Goal: Task Accomplishment & Management: Use online tool/utility

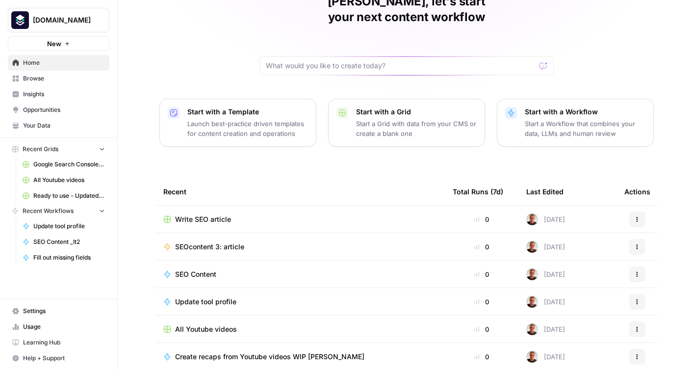
scroll to position [81, 0]
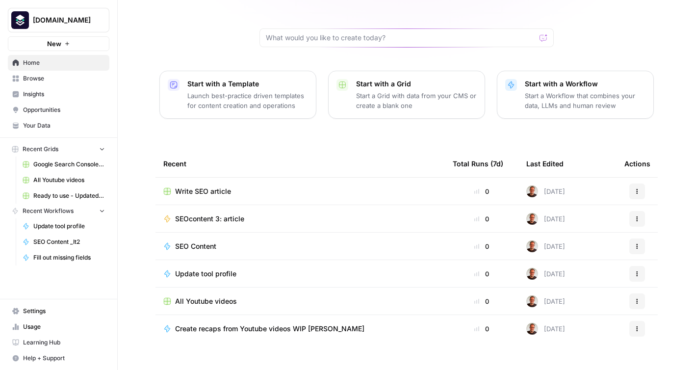
click at [39, 80] on span "Browse" at bounding box center [64, 78] width 82 height 9
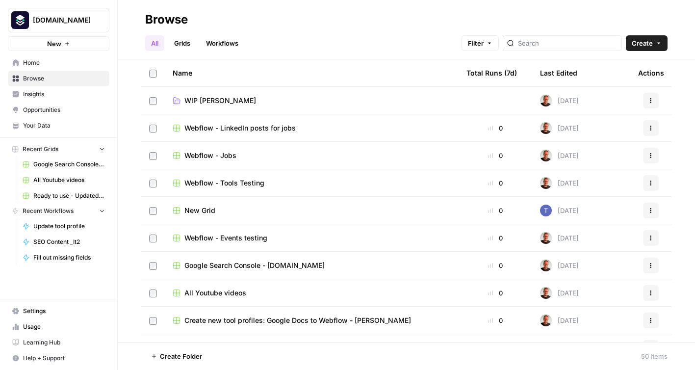
click at [184, 47] on link "Grids" at bounding box center [182, 43] width 28 height 16
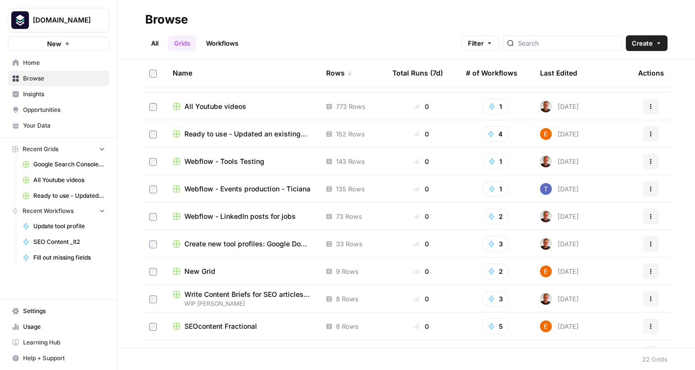
scroll to position [23, 0]
click at [271, 130] on span "Ready to use - Updated an existing tool profile in Webflow" at bounding box center [247, 133] width 126 height 10
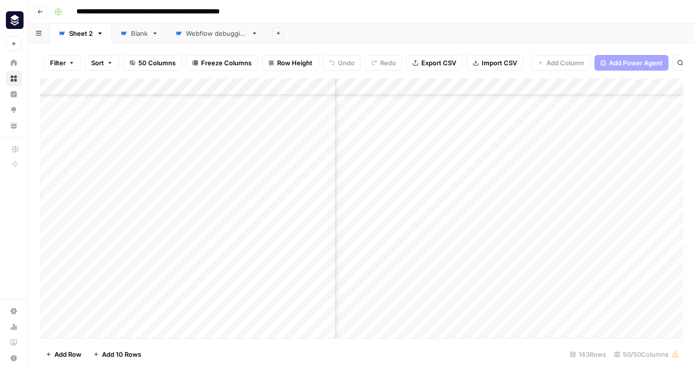
scroll to position [568, 2306]
click at [615, 170] on div "Add Column" at bounding box center [361, 207] width 643 height 259
click at [457, 168] on div "Add Column" at bounding box center [361, 207] width 643 height 259
click at [534, 87] on div "Add Column" at bounding box center [361, 207] width 643 height 259
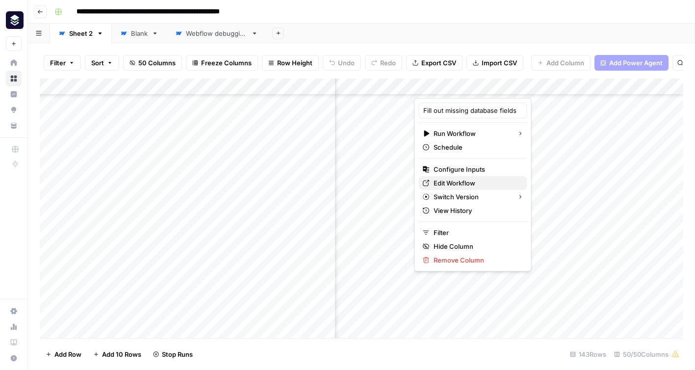
click at [457, 178] on span "Edit Workflow" at bounding box center [476, 183] width 86 height 10
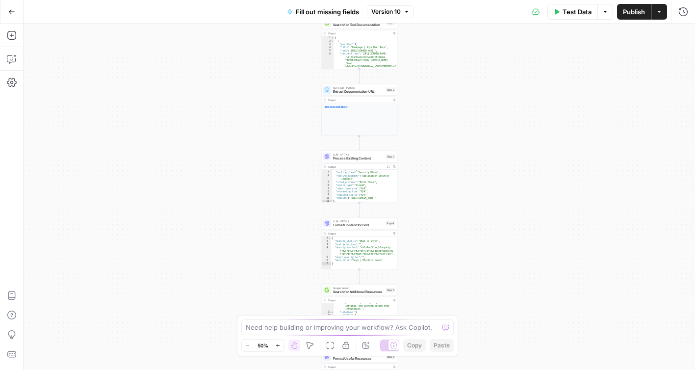
scroll to position [146, 0]
